Goal: Information Seeking & Learning: Browse casually

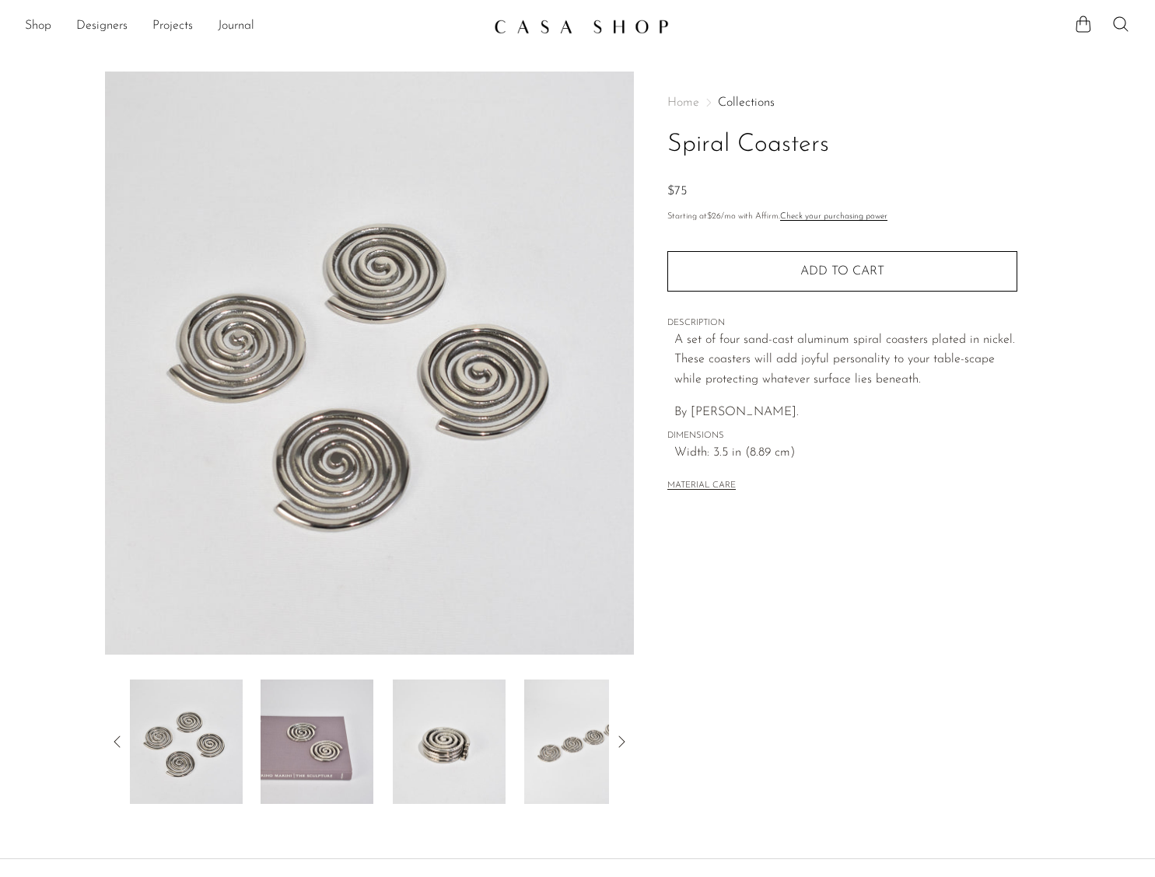
click at [579, 25] on img at bounding box center [581, 27] width 175 height 16
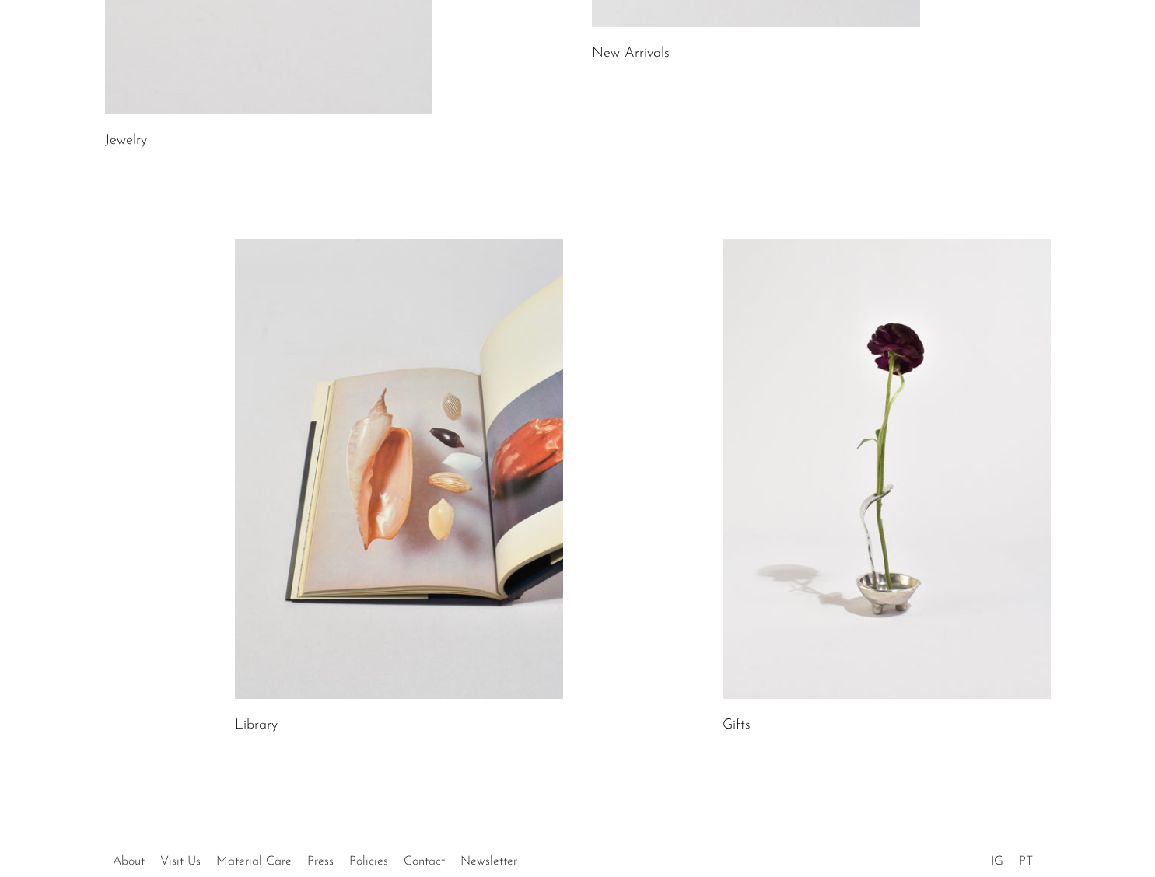
scroll to position [665, 0]
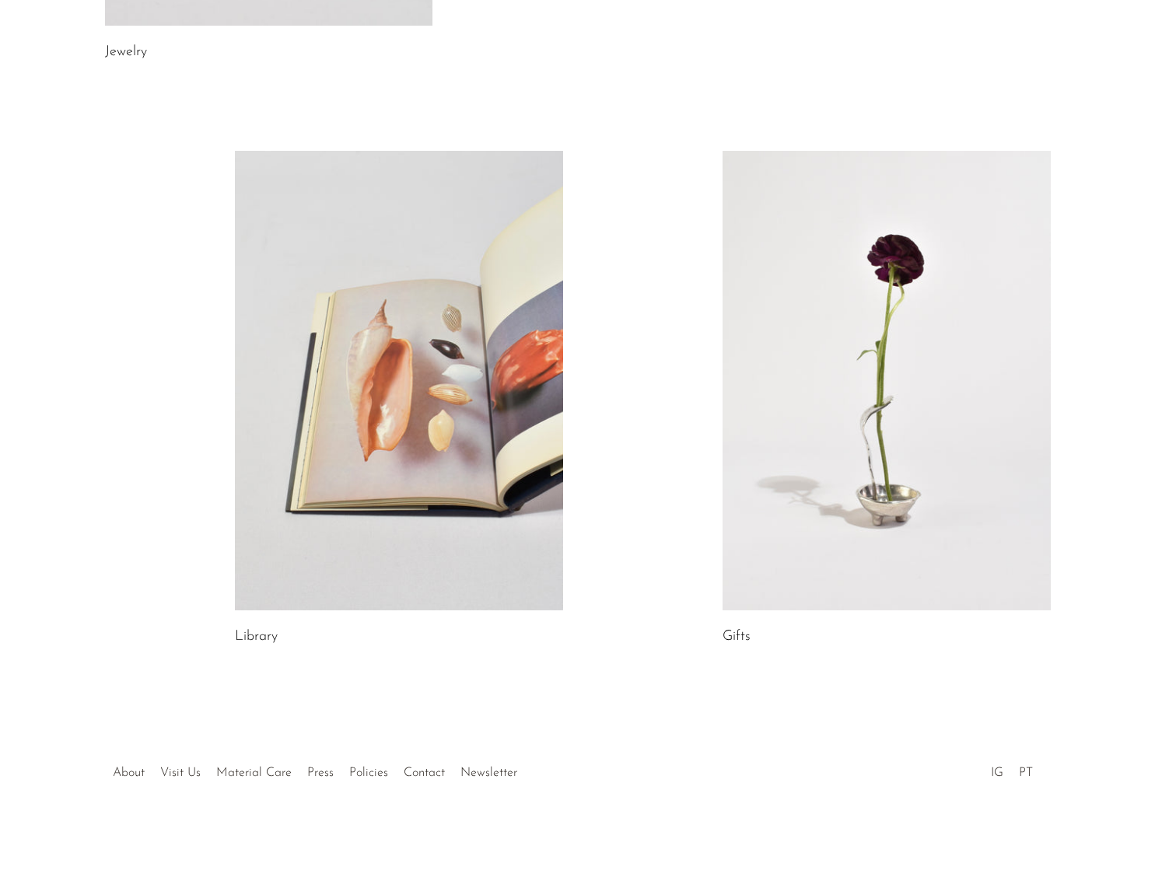
click at [845, 301] on link at bounding box center [887, 381] width 328 height 460
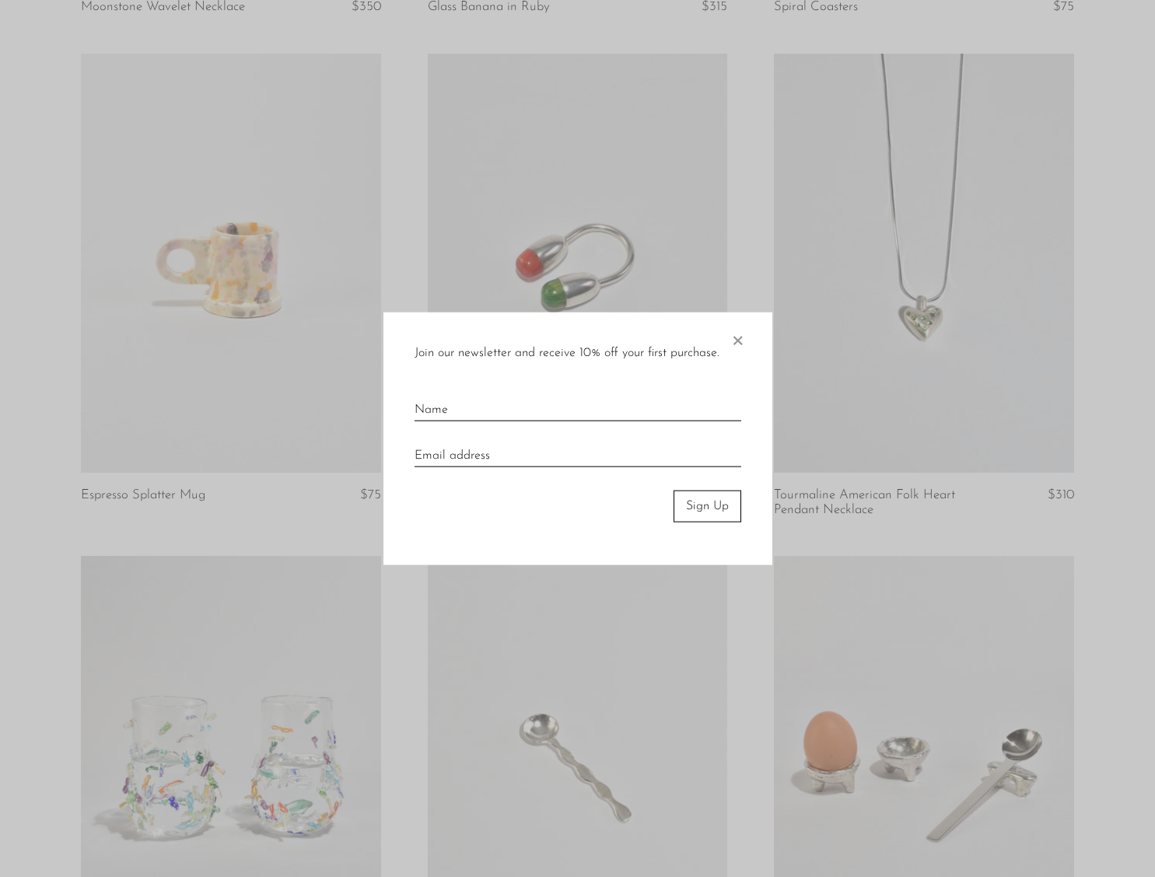
scroll to position [1573, 0]
click at [744, 335] on span "×" at bounding box center [738, 338] width 16 height 50
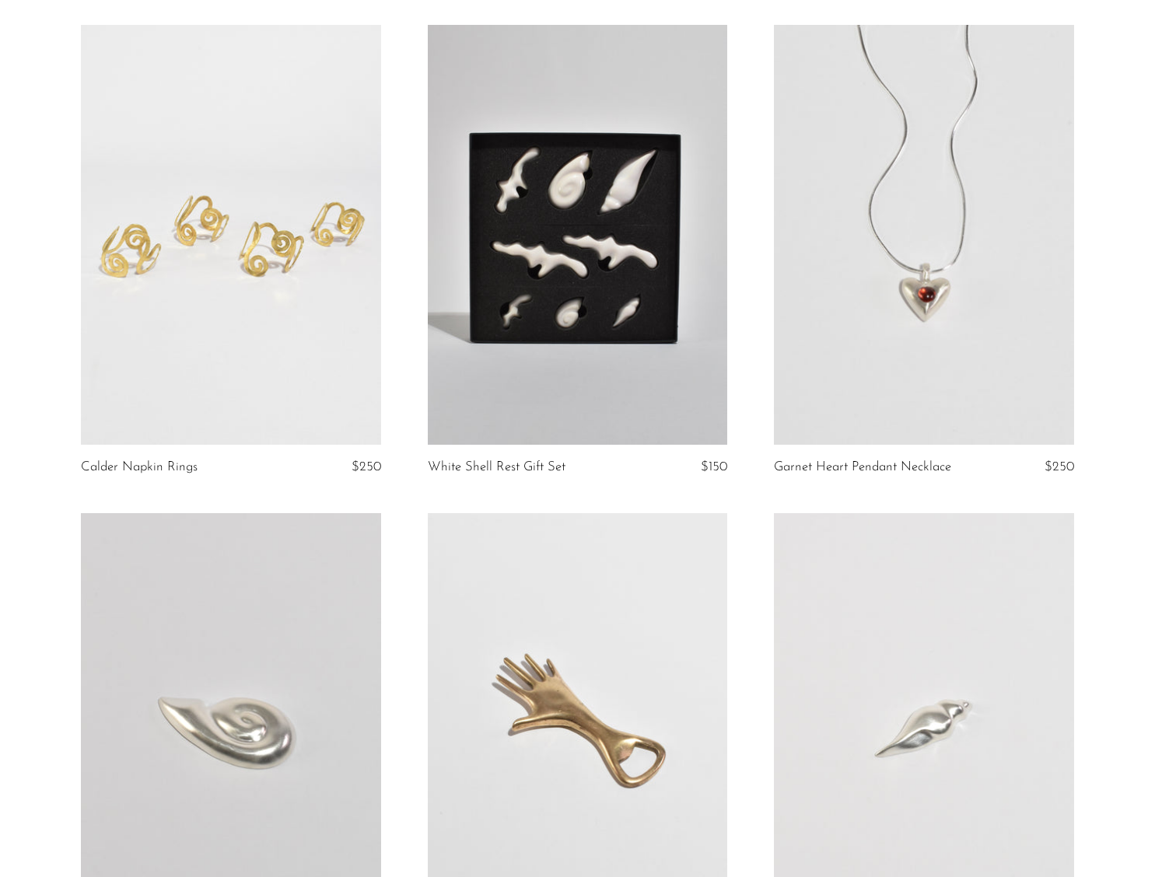
scroll to position [5519, 0]
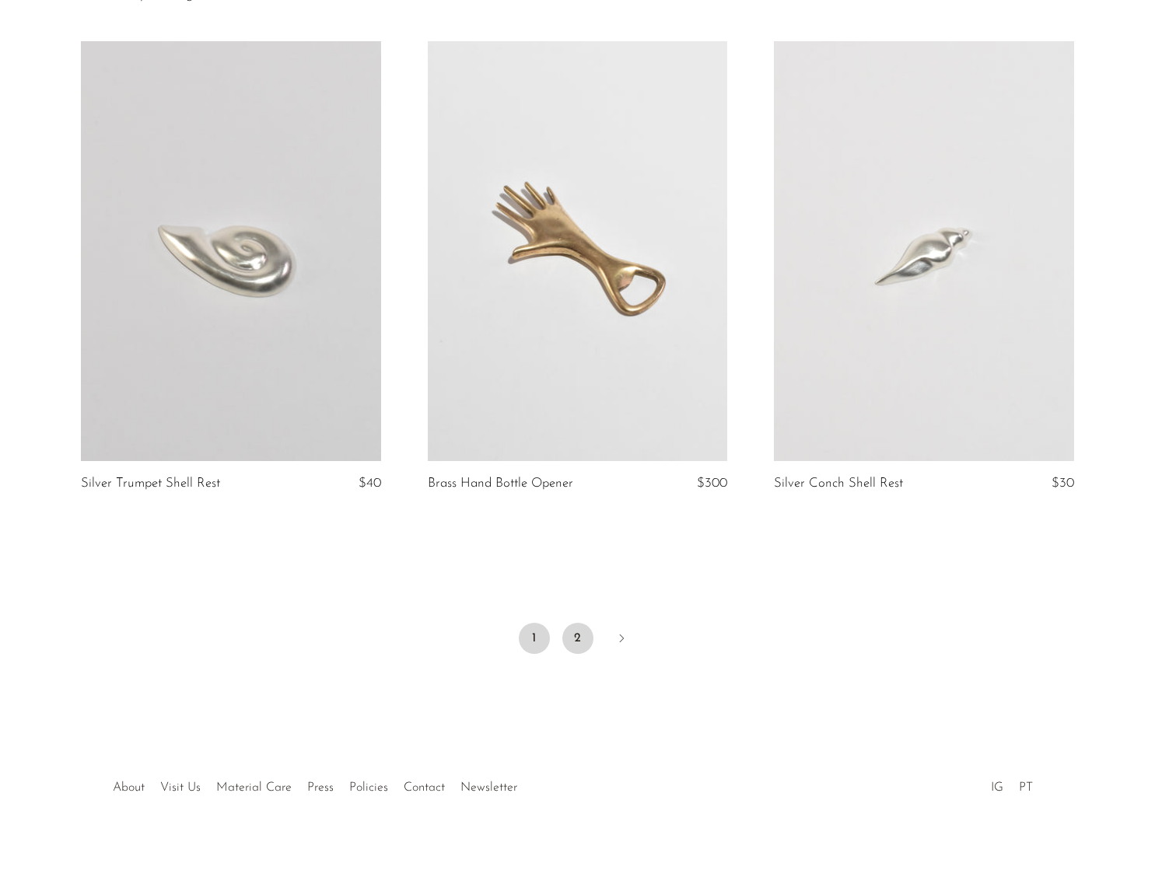
click at [571, 623] on link "2" at bounding box center [577, 638] width 31 height 31
